Goal: Task Accomplishment & Management: Use online tool/utility

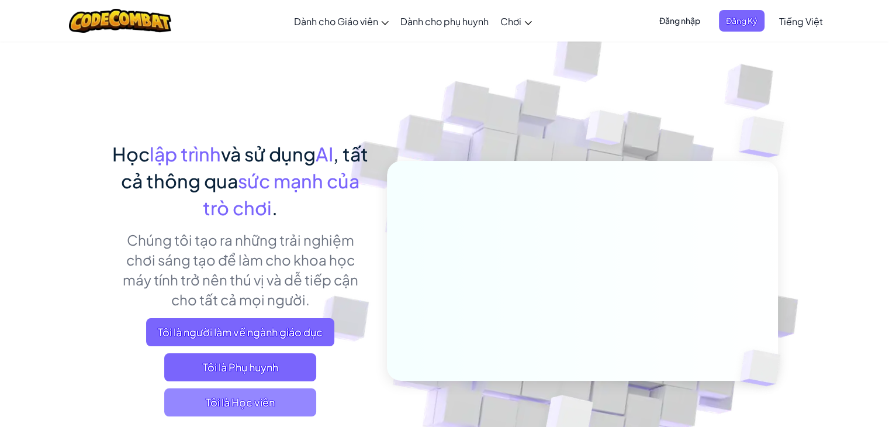
click at [278, 408] on span "Tôi là Học viên" at bounding box center [240, 402] width 152 height 28
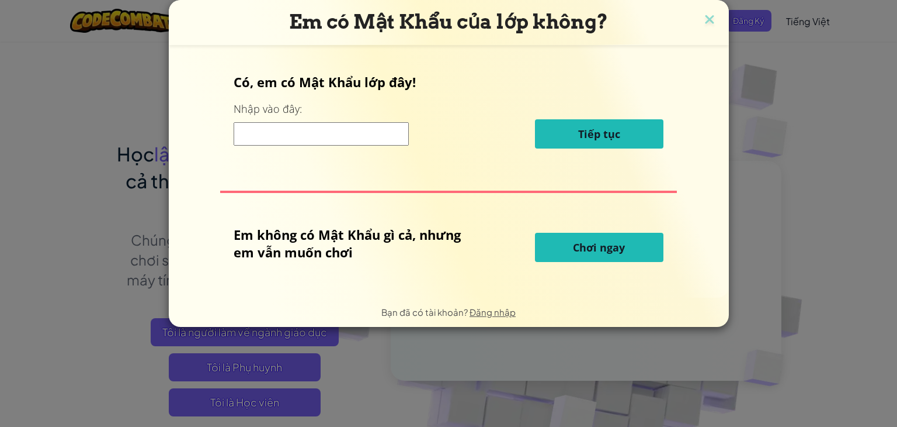
click at [576, 248] on span "Chơi ngay" at bounding box center [599, 247] width 52 height 14
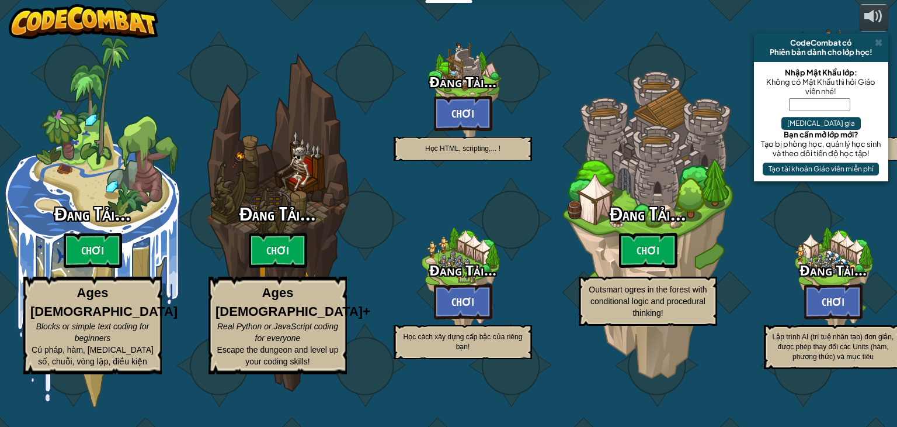
select select "vi"
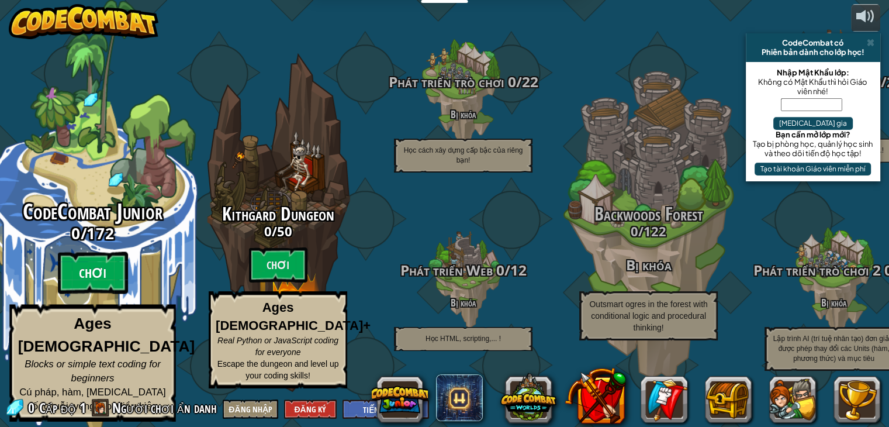
click at [84, 286] on btn "Chơi" at bounding box center [93, 273] width 70 height 42
select select "vi"
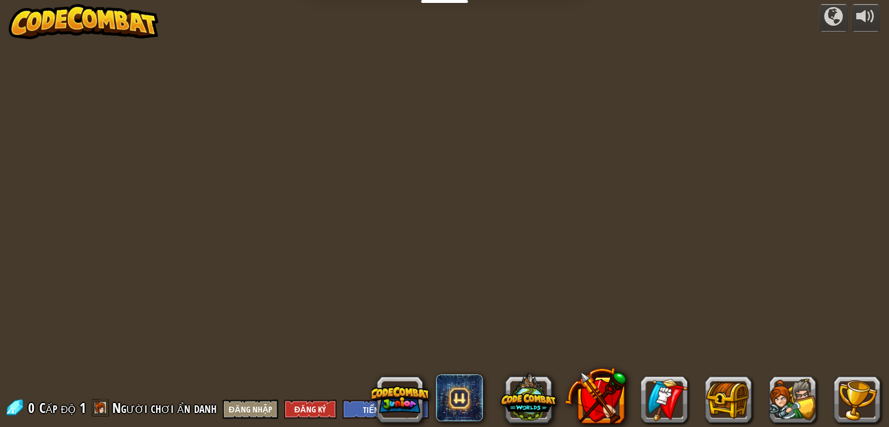
select select "vi"
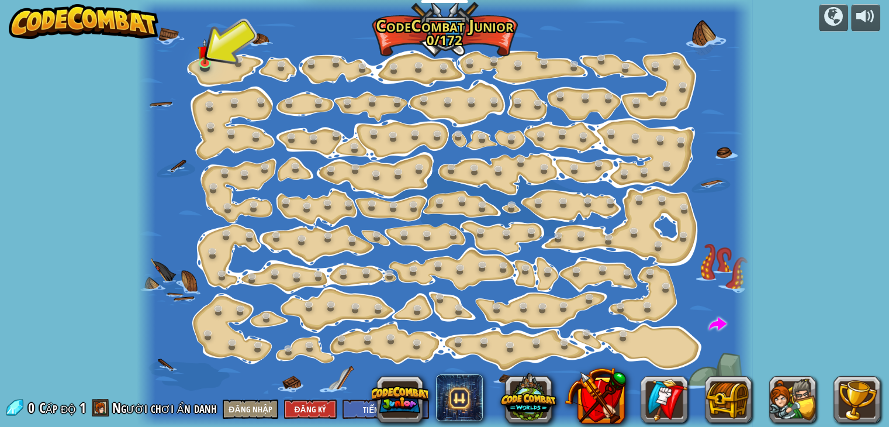
click at [221, 64] on div at bounding box center [444, 213] width 615 height 427
click at [206, 63] on link at bounding box center [206, 61] width 23 height 23
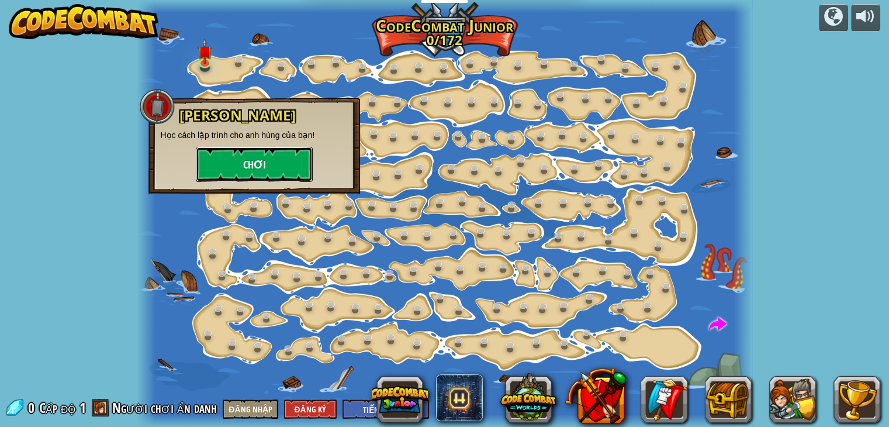
click at [251, 178] on button "Chơi" at bounding box center [254, 164] width 117 height 35
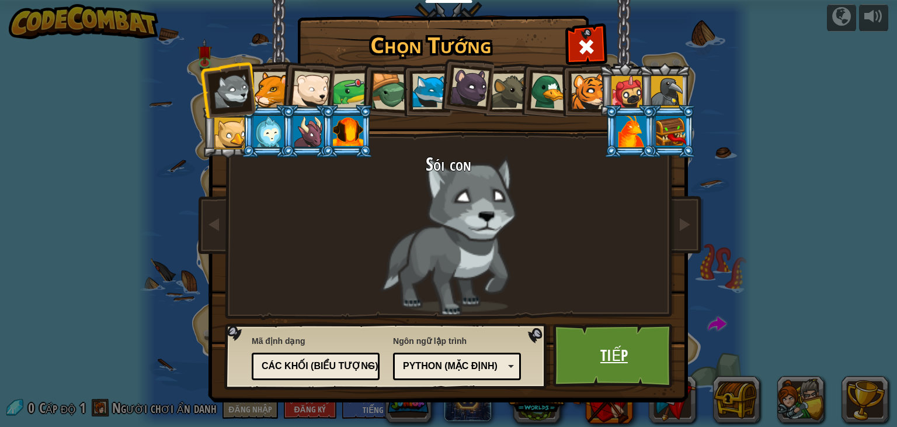
click at [622, 356] on link "Tiếp" at bounding box center [614, 355] width 122 height 64
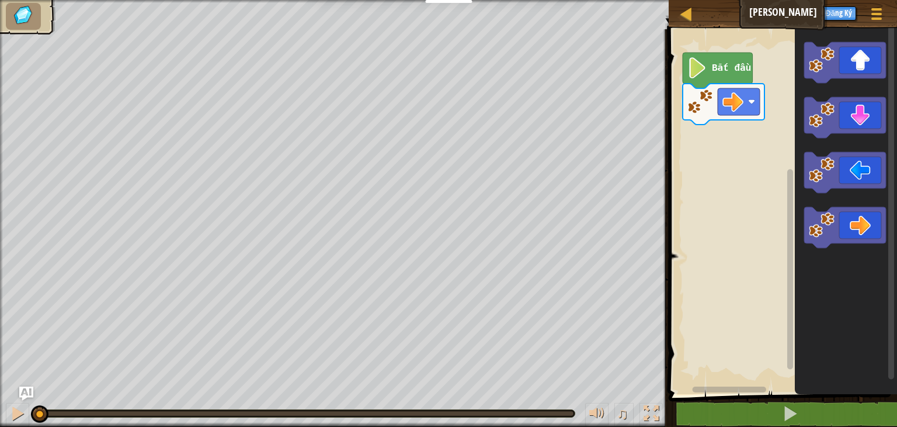
click at [738, 73] on icon "Không gian làm việc Blockly" at bounding box center [718, 71] width 70 height 36
click at [748, 103] on rect "Không gian làm việc Blockly" at bounding box center [739, 101] width 42 height 27
click at [708, 68] on image "Không gian làm việc Blockly" at bounding box center [698, 67] width 20 height 21
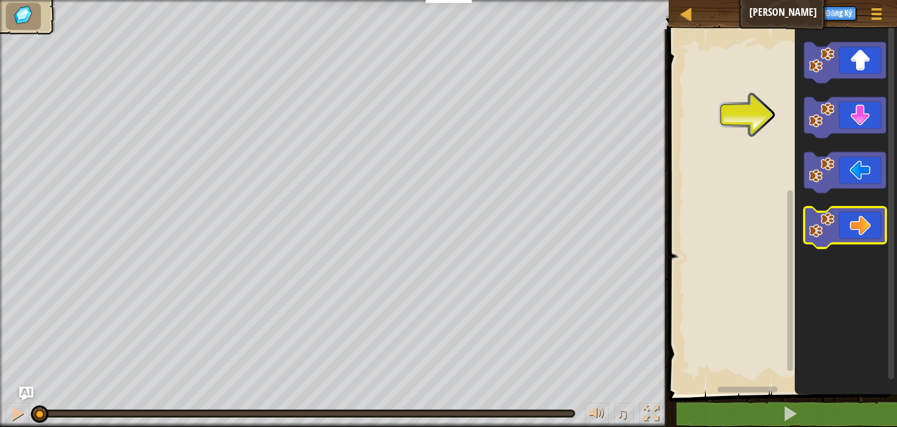
click at [841, 244] on rect "Không gian làm việc Blockly" at bounding box center [846, 227] width 82 height 41
click at [843, 226] on icon "Không gian làm việc Blockly" at bounding box center [846, 227] width 82 height 41
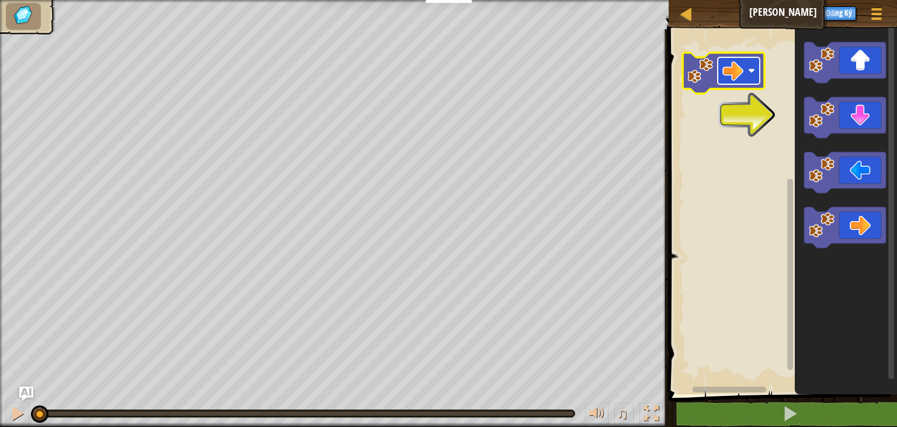
click at [736, 68] on image "Không gian làm việc Blockly" at bounding box center [733, 70] width 21 height 21
click at [846, 116] on icon "Không gian làm việc Blockly" at bounding box center [846, 117] width 82 height 41
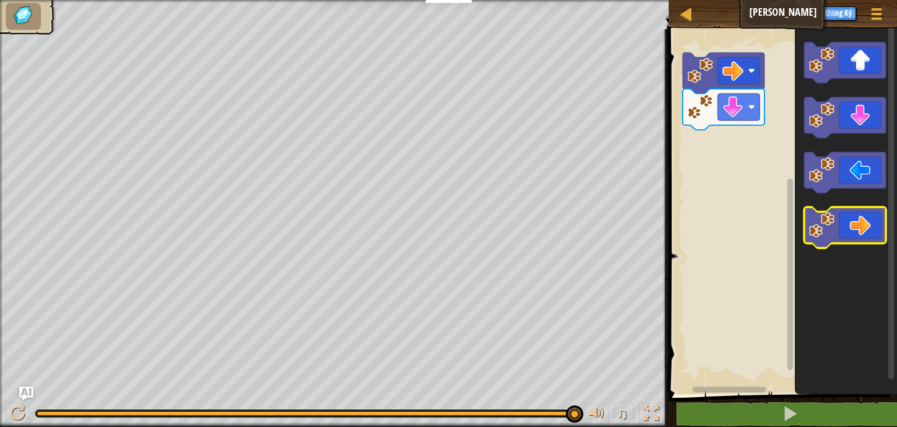
click at [855, 223] on icon "Không gian làm việc Blockly" at bounding box center [846, 227] width 82 height 41
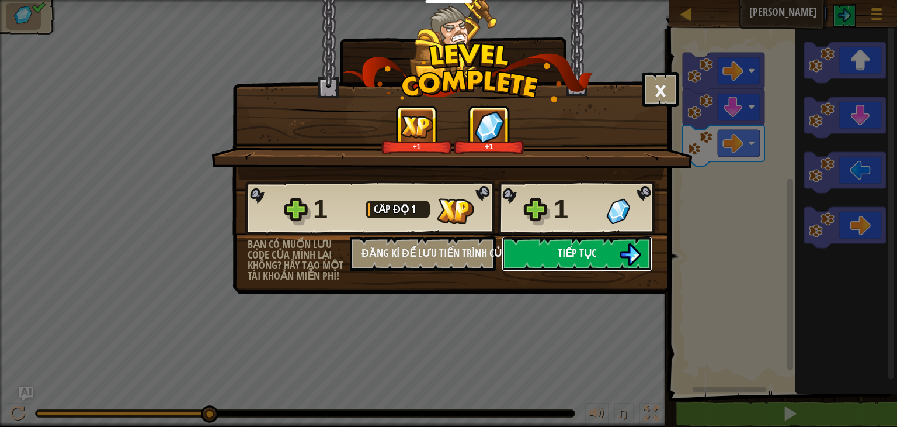
click at [557, 253] on button "Tiếp tục" at bounding box center [577, 253] width 151 height 35
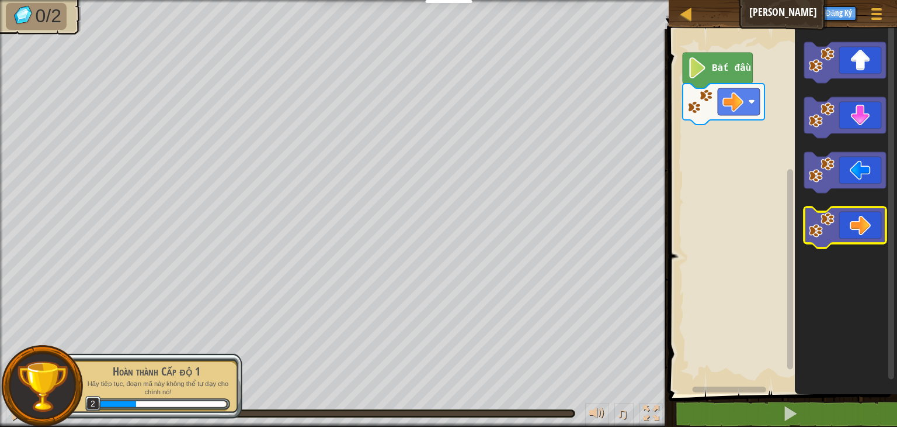
click at [846, 227] on icon "Không gian làm việc Blockly" at bounding box center [846, 227] width 82 height 41
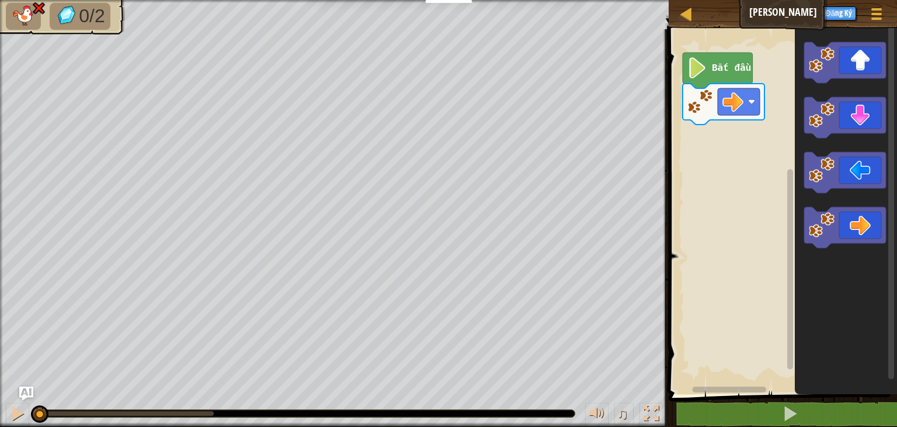
click at [850, 276] on icon "Không gian làm việc Blockly" at bounding box center [846, 208] width 102 height 370
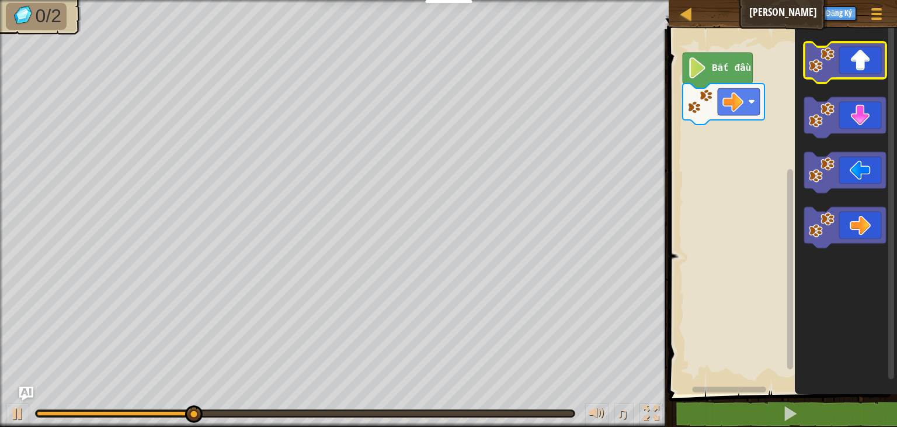
click at [837, 60] on icon "Không gian làm việc Blockly" at bounding box center [846, 62] width 82 height 41
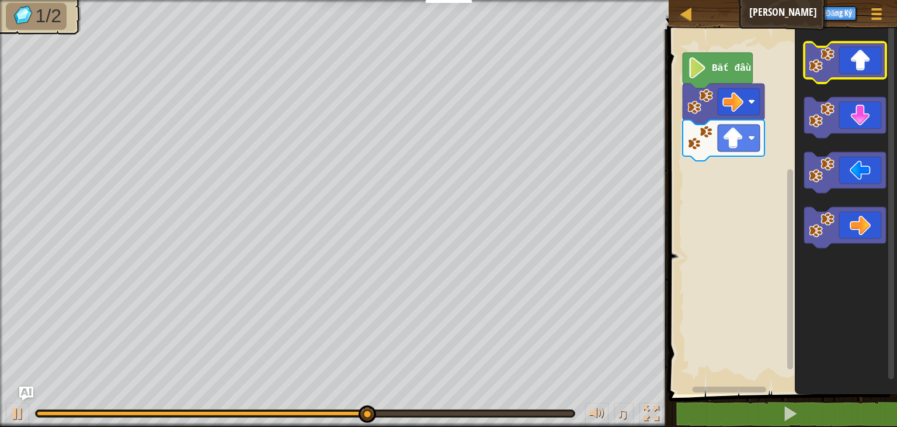
click at [818, 60] on image "Không gian làm việc Blockly" at bounding box center [822, 60] width 26 height 26
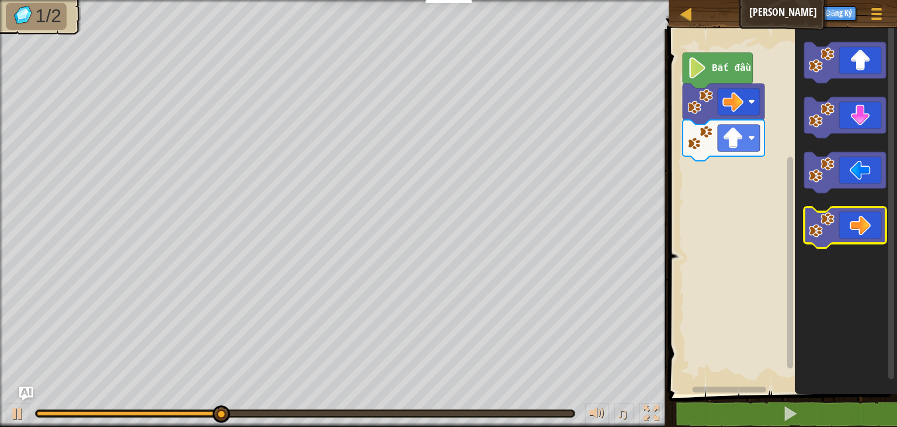
click at [861, 230] on icon "Không gian làm việc Blockly" at bounding box center [846, 227] width 82 height 41
